Goal: Information Seeking & Learning: Learn about a topic

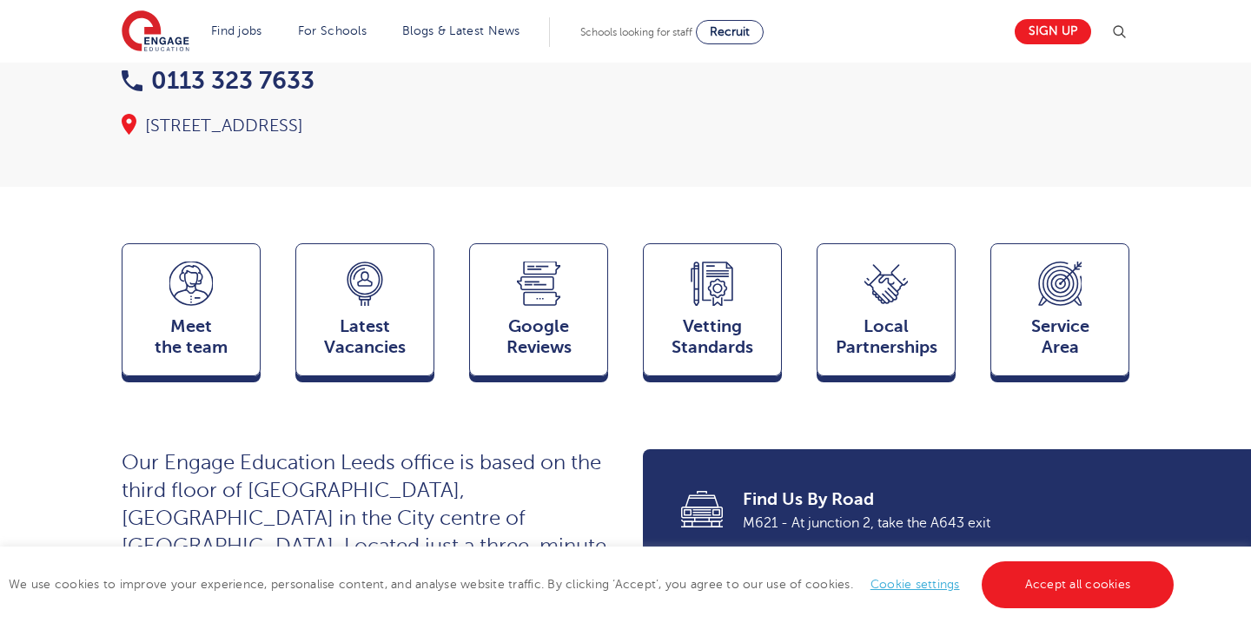
scroll to position [313, 0]
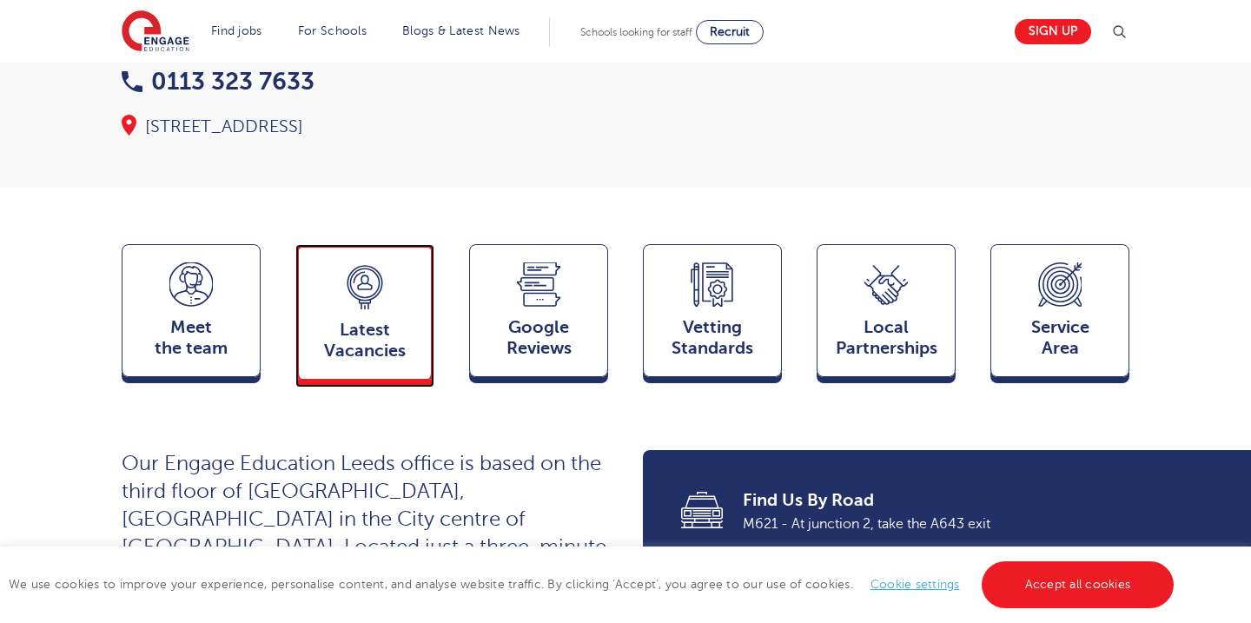
click at [358, 320] on span "Latest Vacancies" at bounding box center [365, 341] width 115 height 42
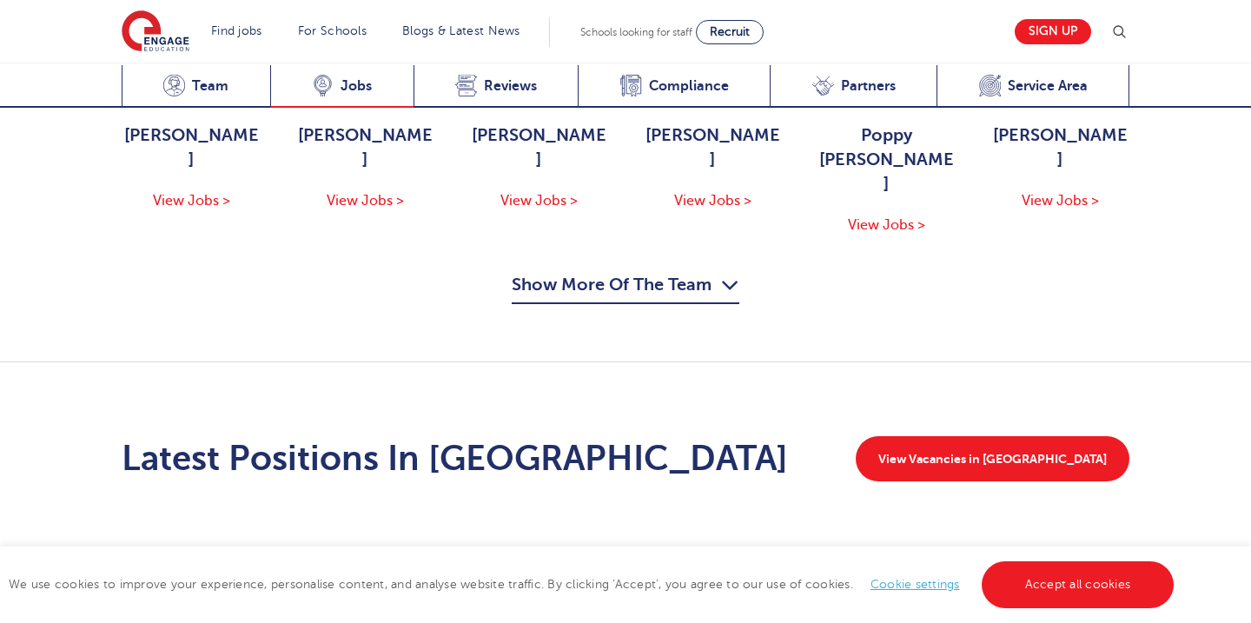
scroll to position [2244, 0]
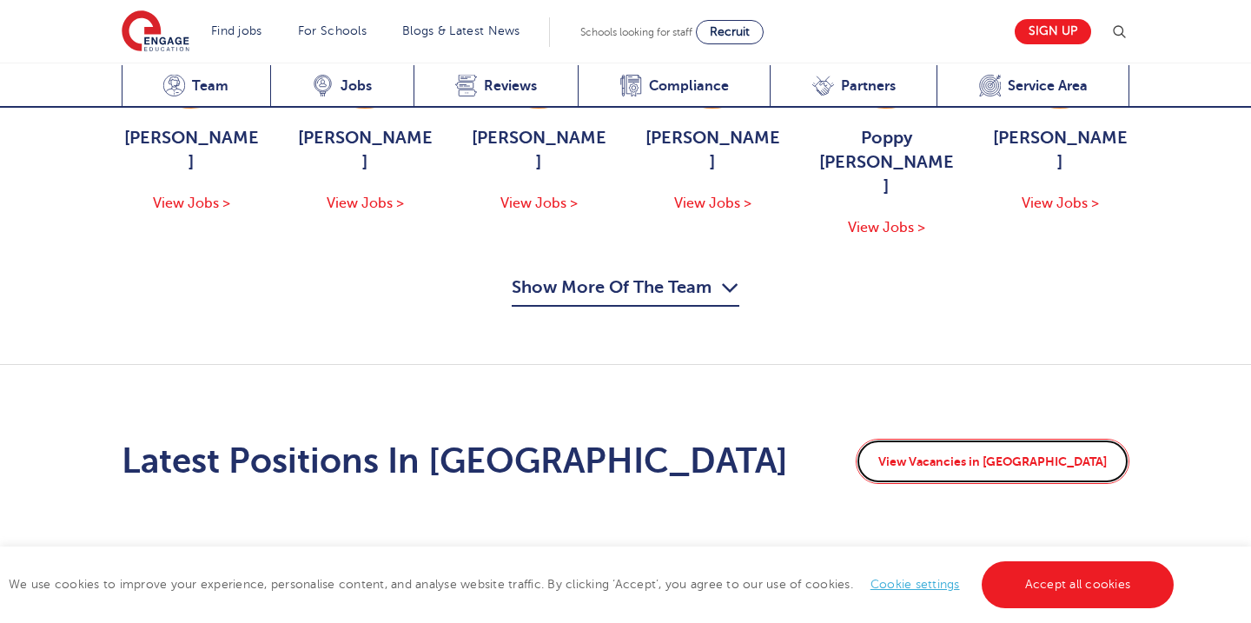
click at [993, 439] on link "View Vacancies in Leeds" at bounding box center [993, 461] width 274 height 45
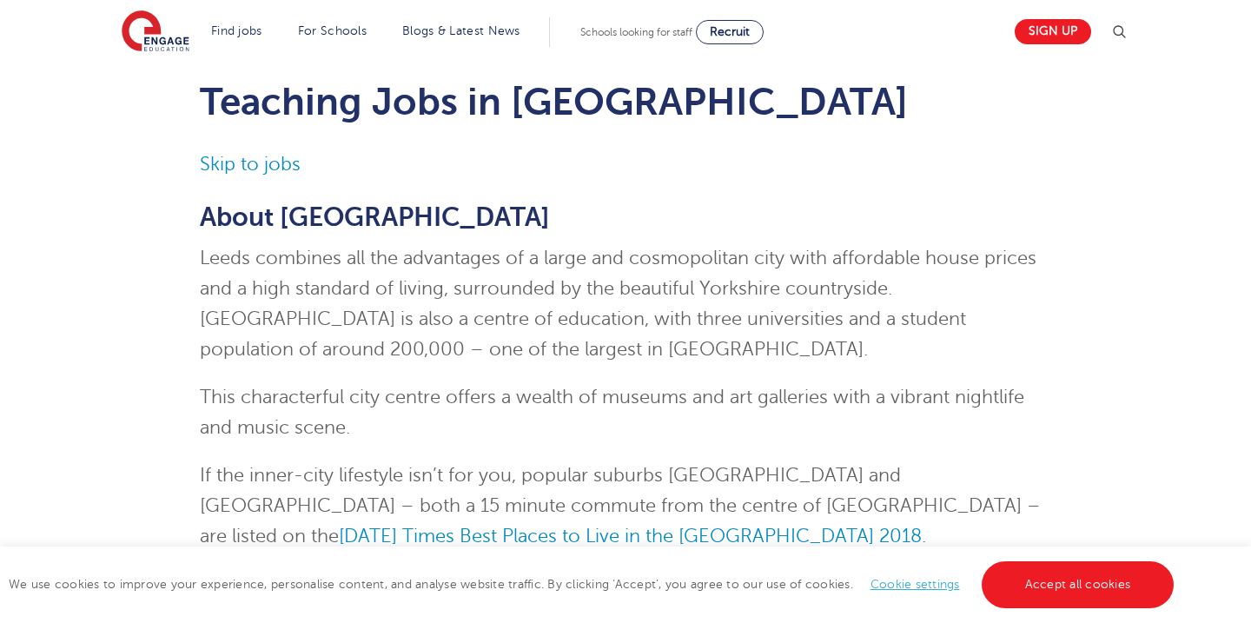
scroll to position [35, 0]
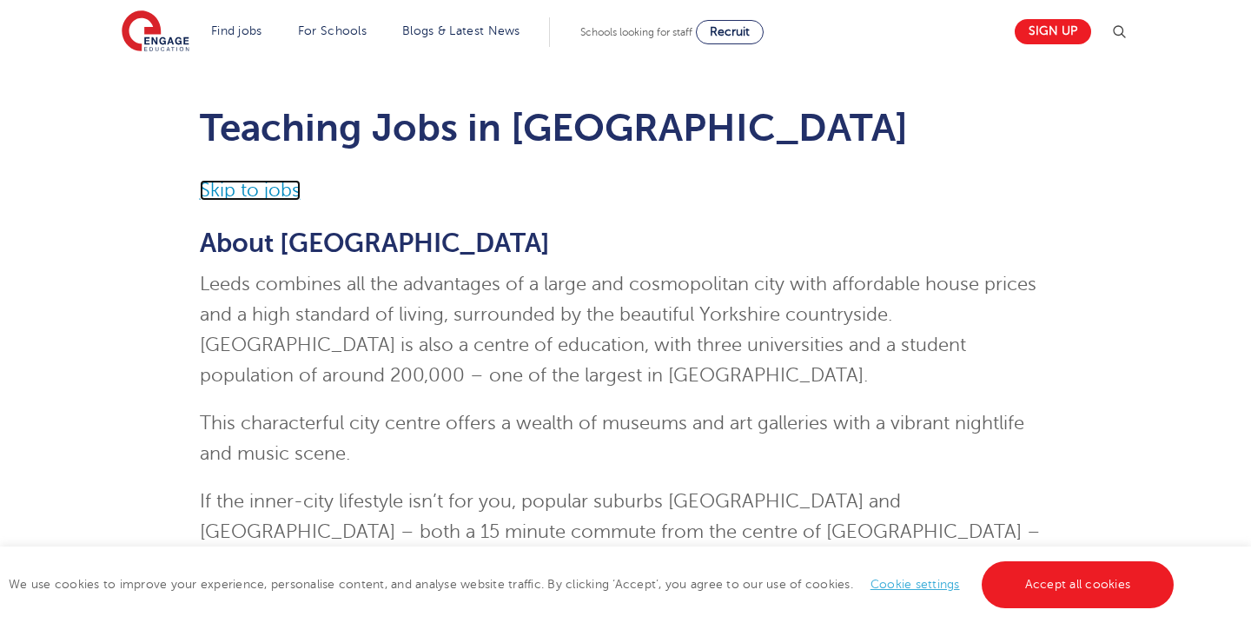
click at [245, 195] on link "Skip to jobs" at bounding box center [250, 190] width 101 height 21
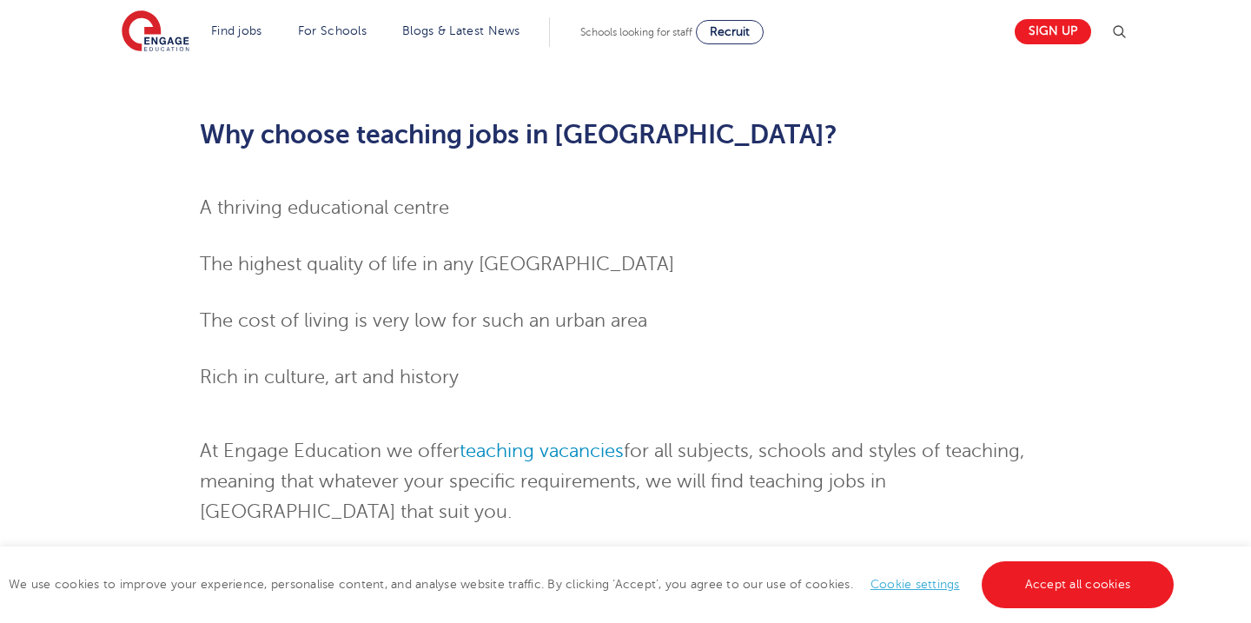
scroll to position [2306, 0]
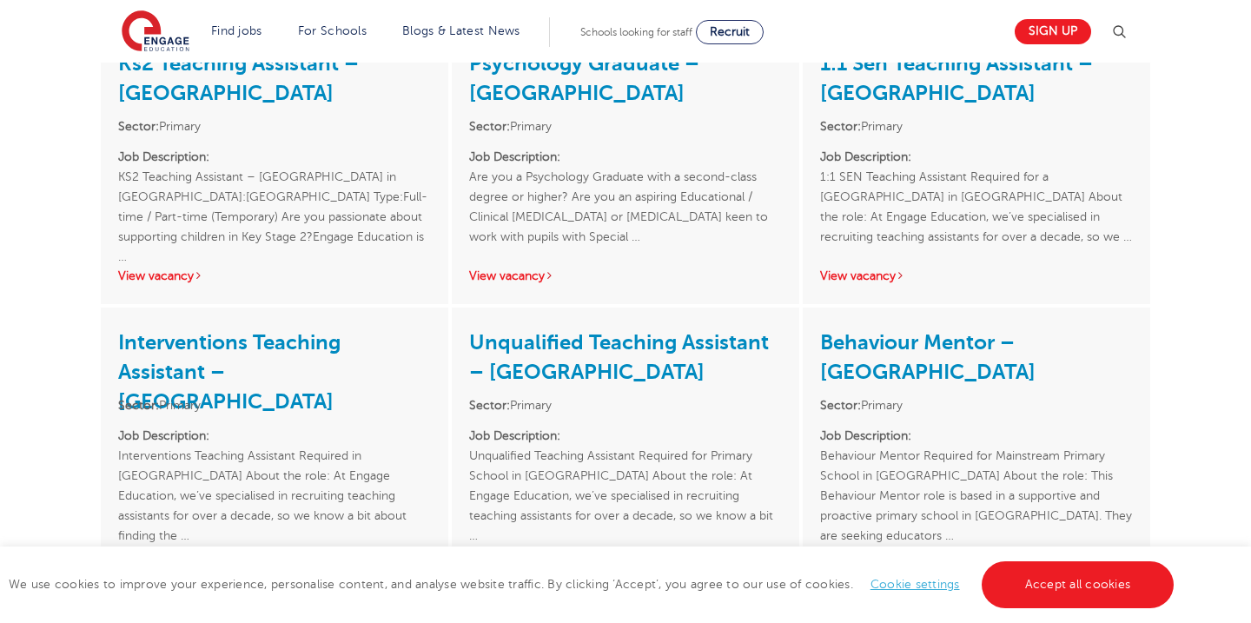
scroll to position [2410, 0]
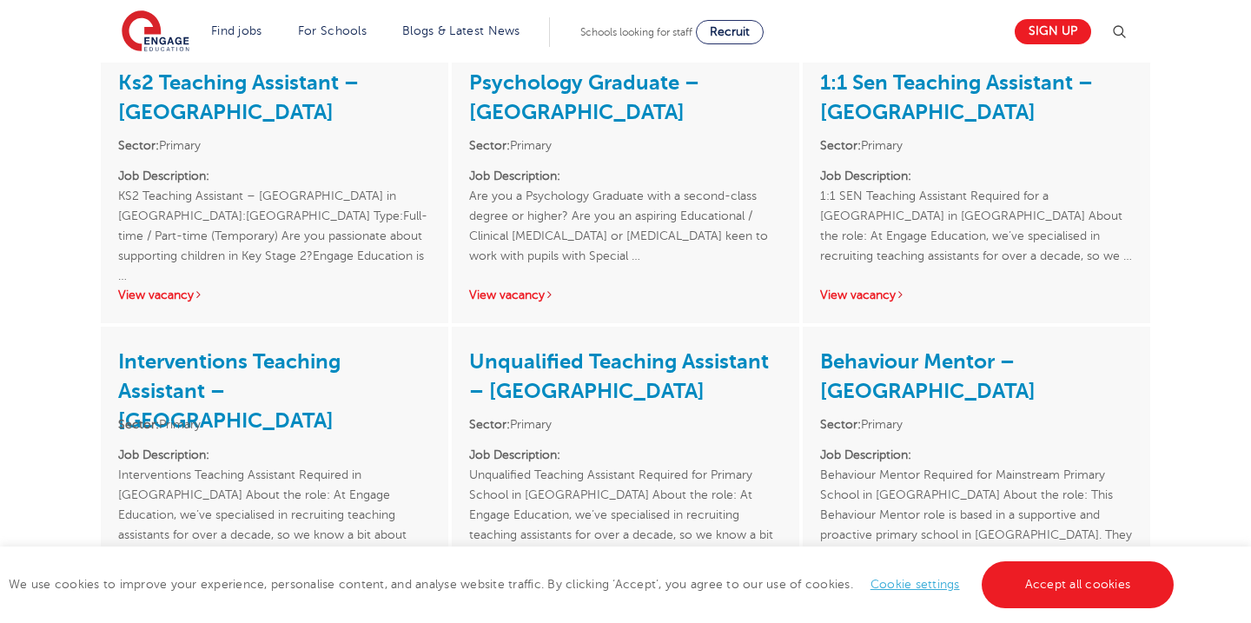
click at [522, 567] on link "View vacancy" at bounding box center [511, 573] width 85 height 13
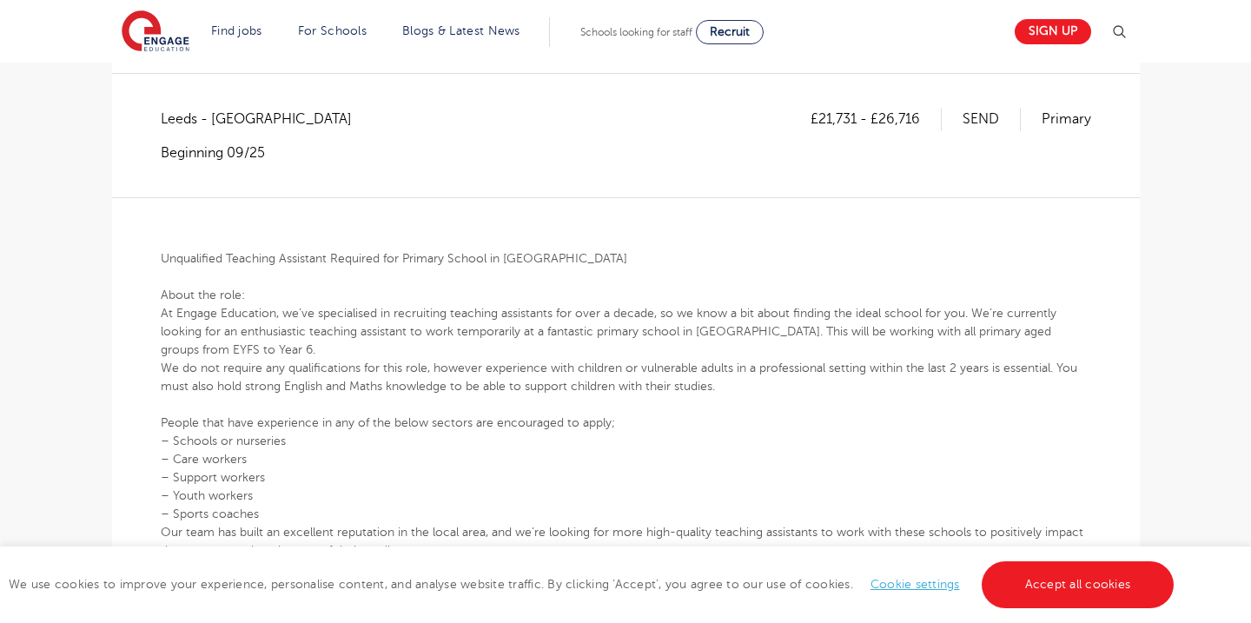
scroll to position [313, 0]
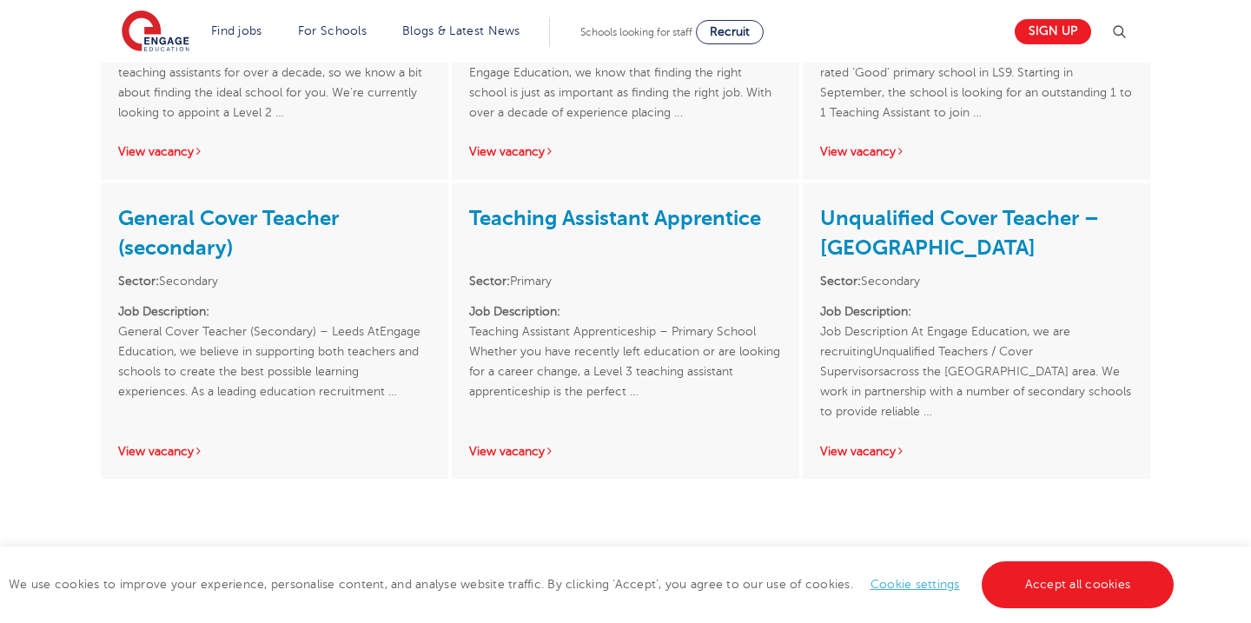
scroll to position [3696, 0]
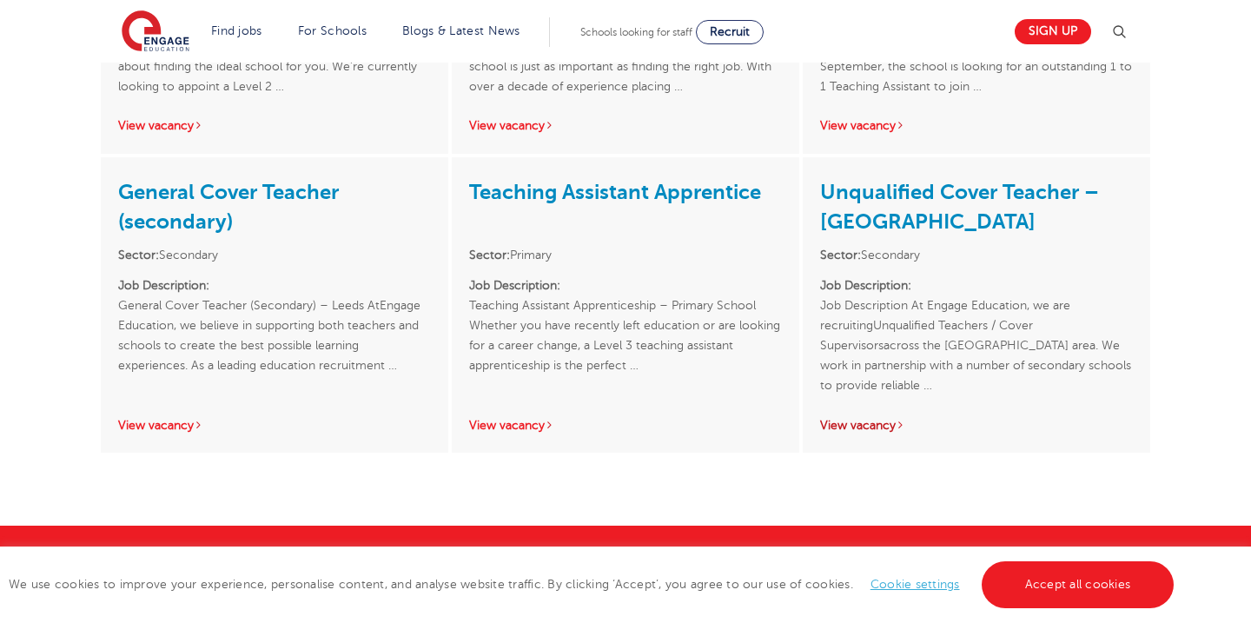
click at [858, 419] on link "View vacancy" at bounding box center [862, 425] width 85 height 13
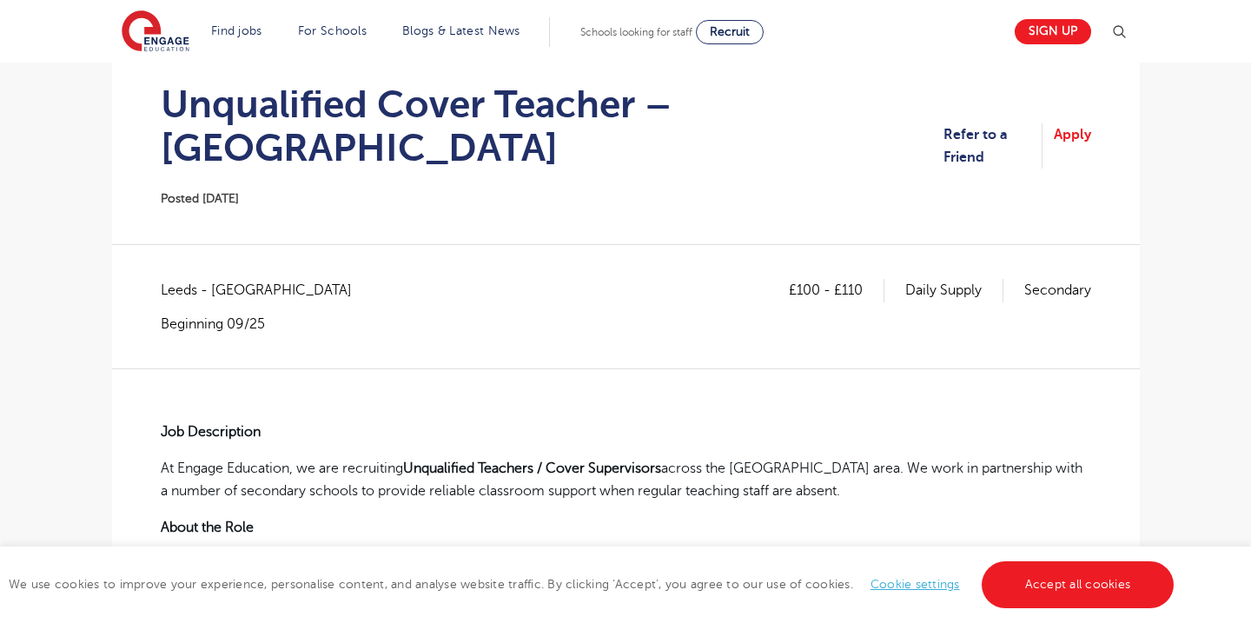
scroll to position [174, 0]
